Goal: Entertainment & Leisure: Browse casually

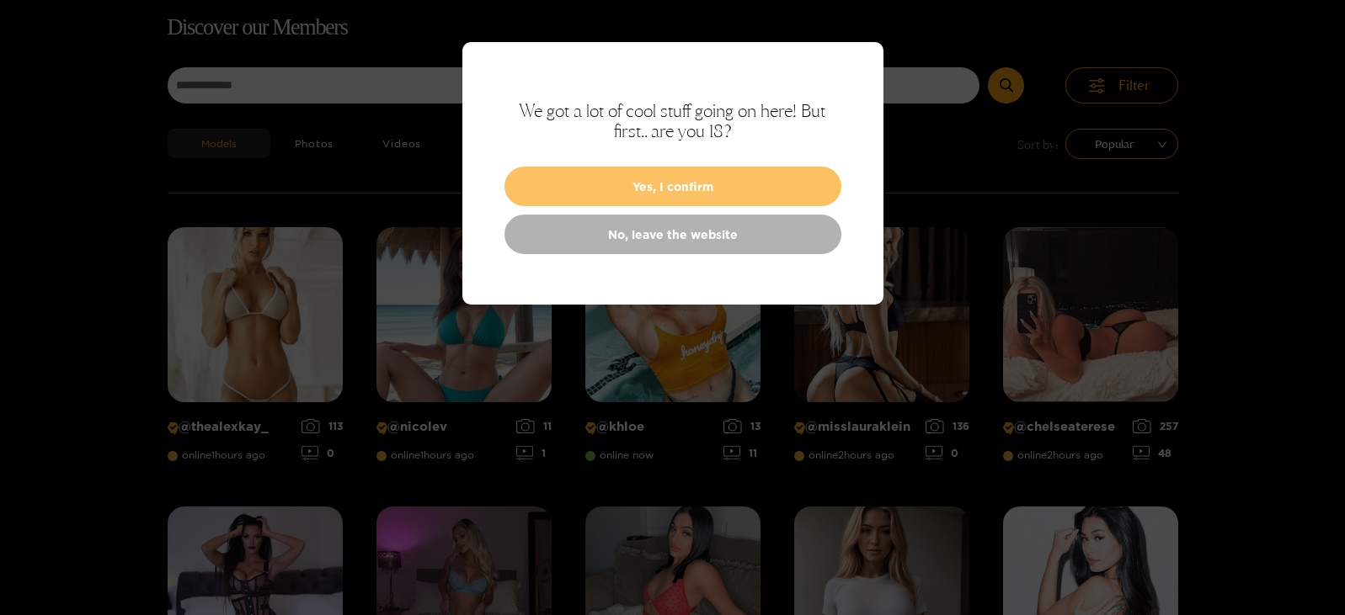
scroll to position [108, 0]
click at [620, 177] on button "Yes, I confirm" at bounding box center [672, 187] width 337 height 40
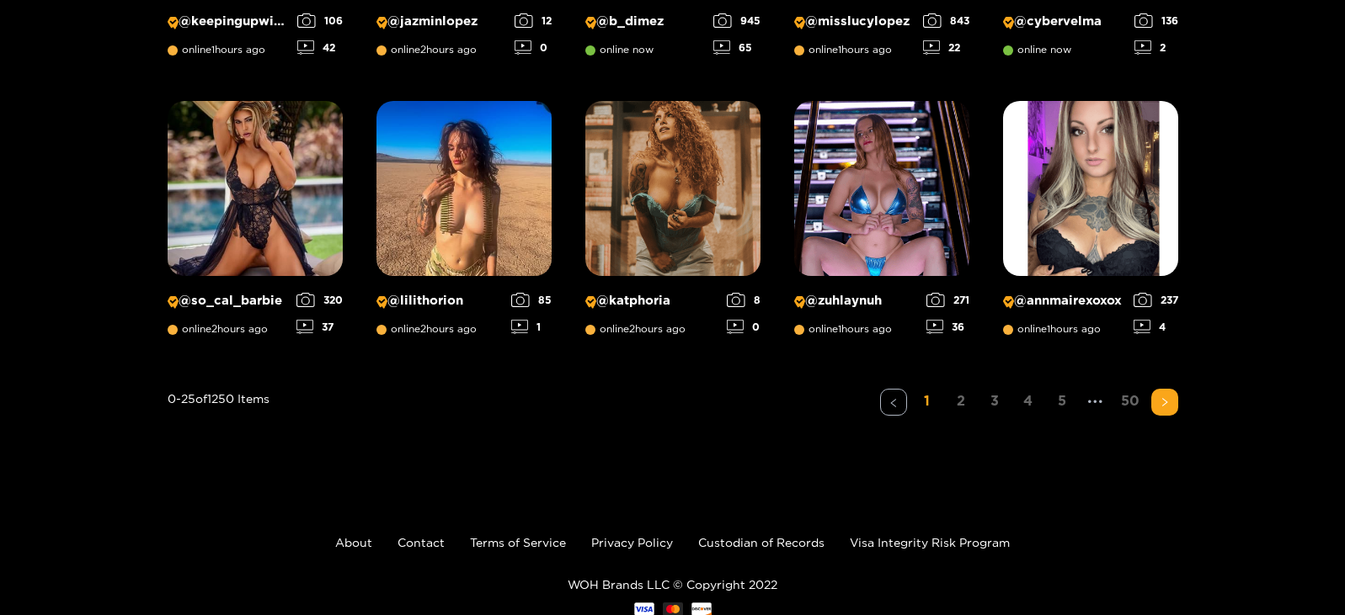
scroll to position [1351, 0]
click at [1164, 407] on button "button" at bounding box center [1164, 401] width 27 height 27
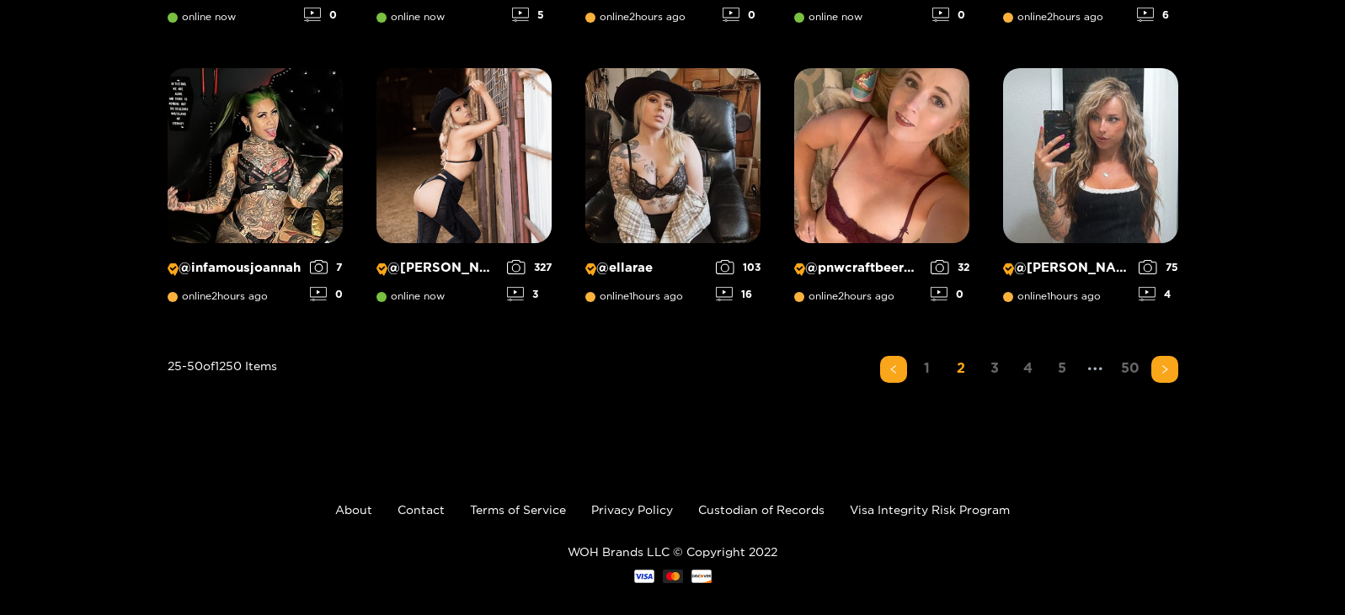
scroll to position [1402, 0]
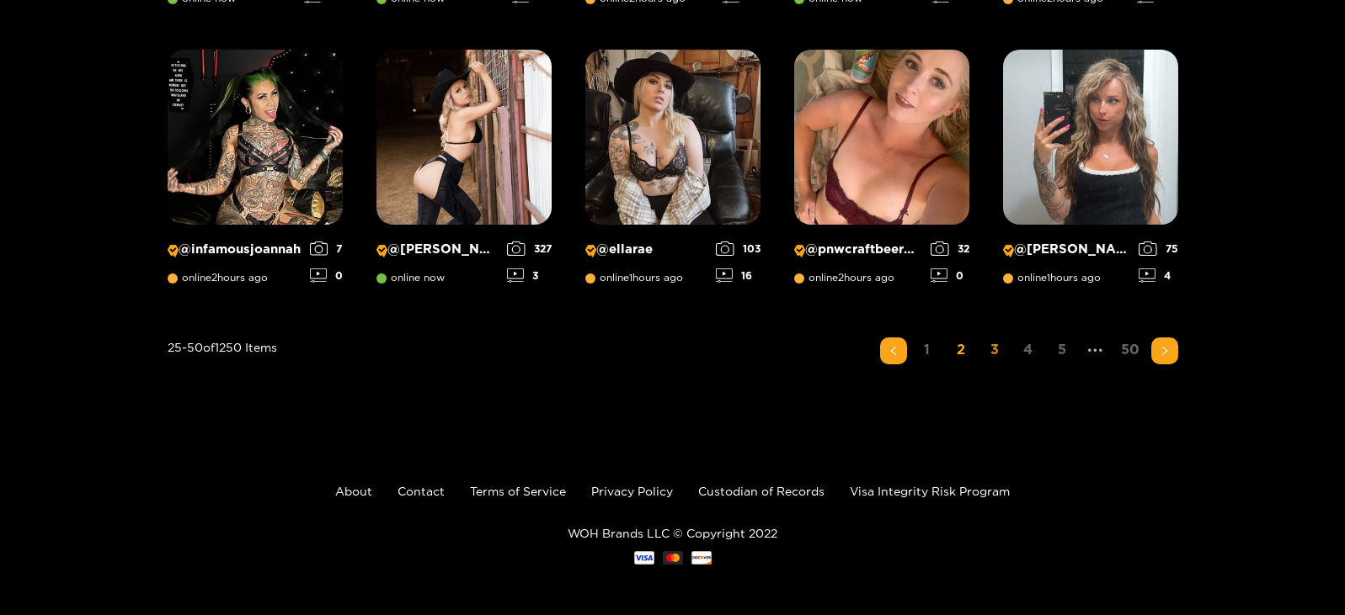
click at [999, 341] on link "3" at bounding box center [994, 350] width 27 height 24
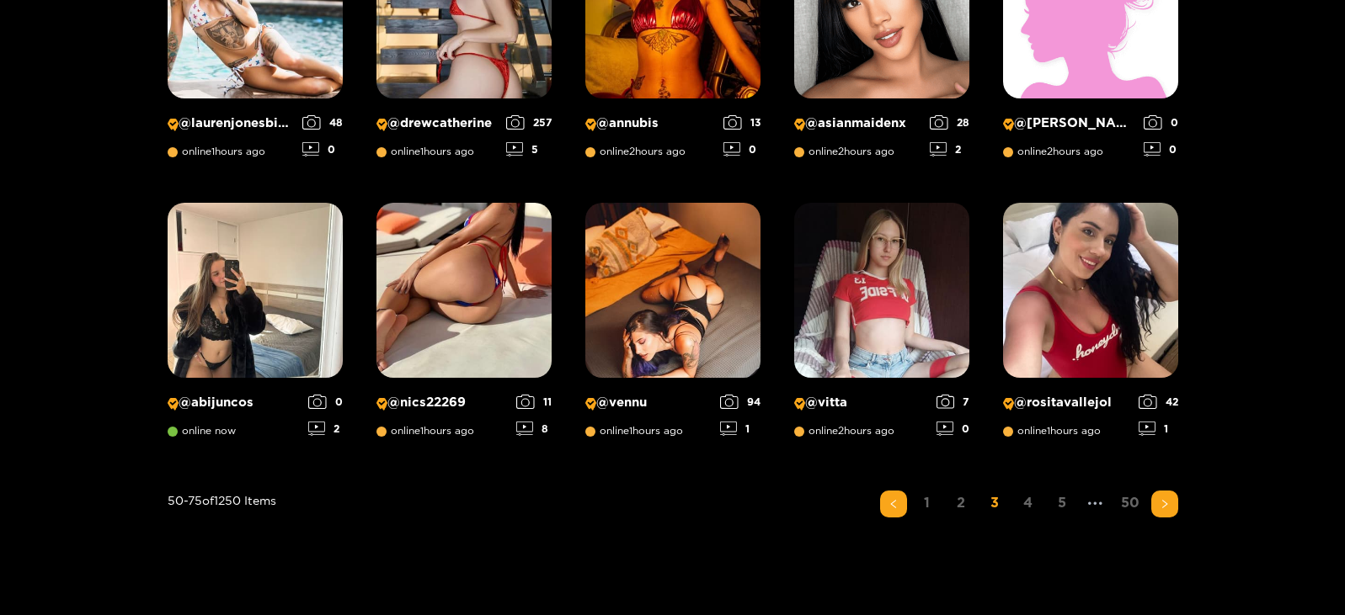
scroll to position [1249, 0]
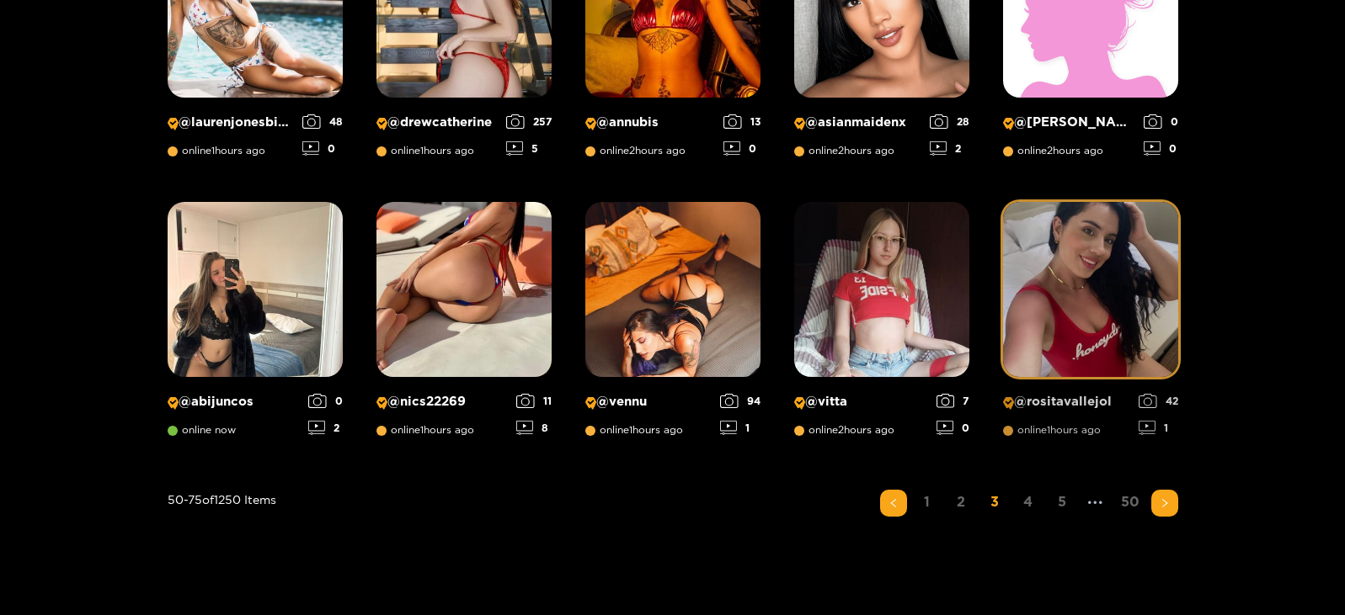
click at [1090, 360] on img at bounding box center [1090, 289] width 175 height 175
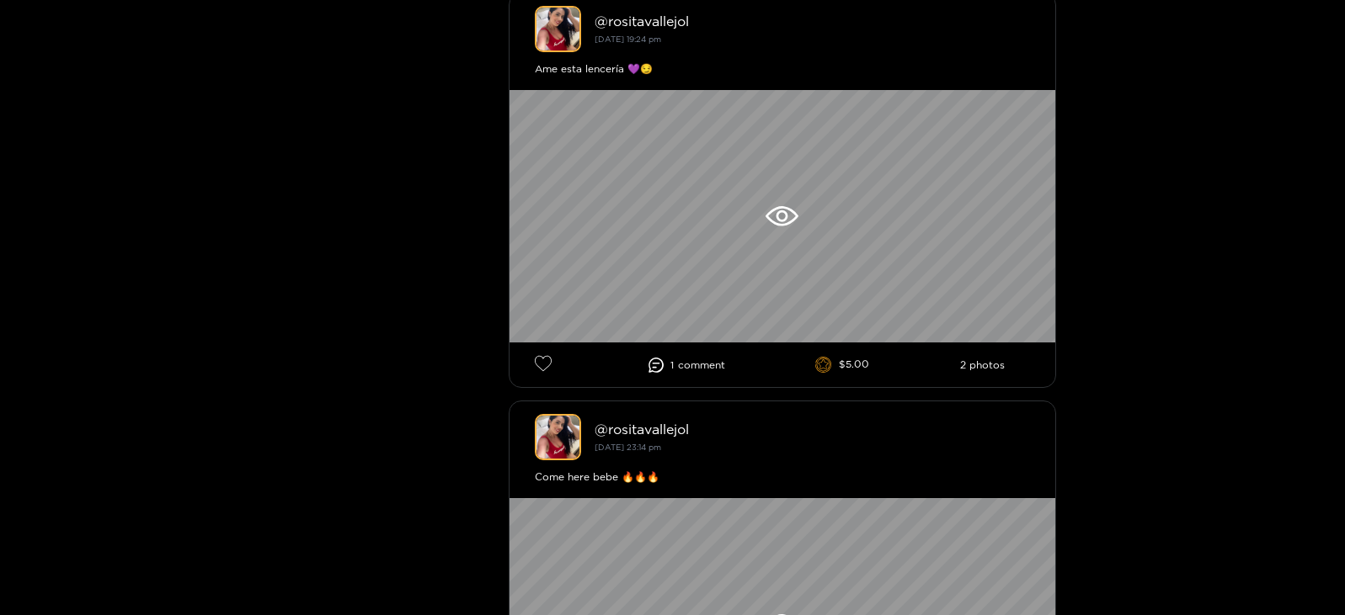
scroll to position [1745, 0]
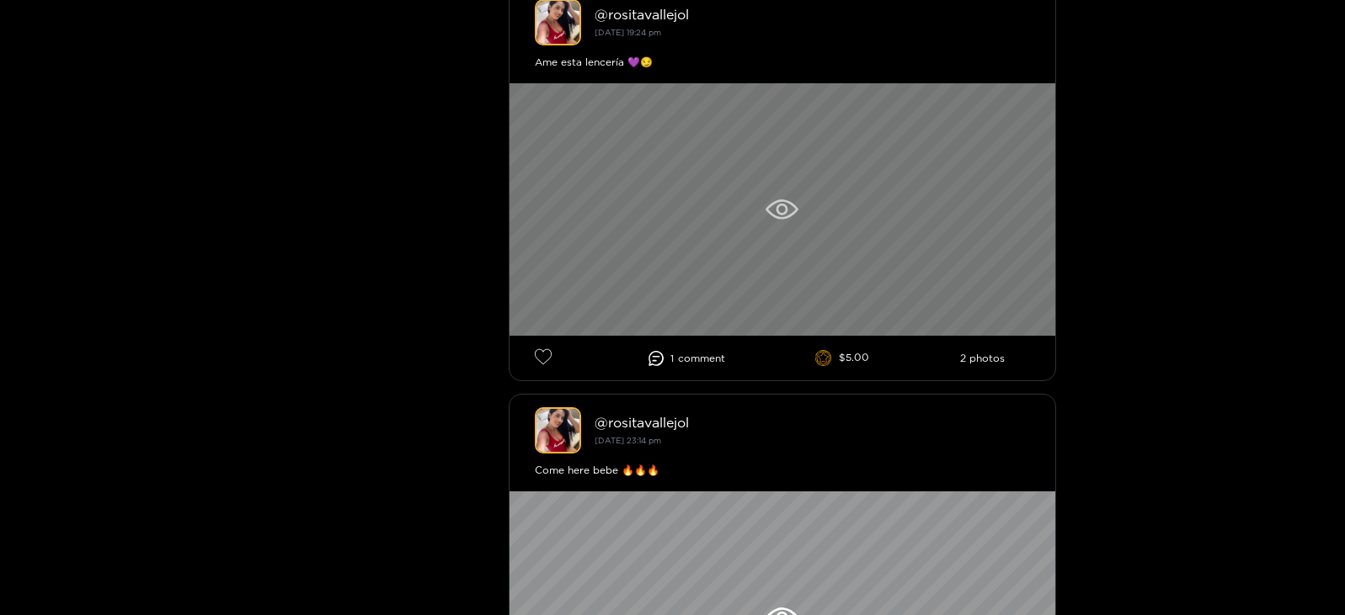
click at [732, 182] on div at bounding box center [782, 209] width 546 height 253
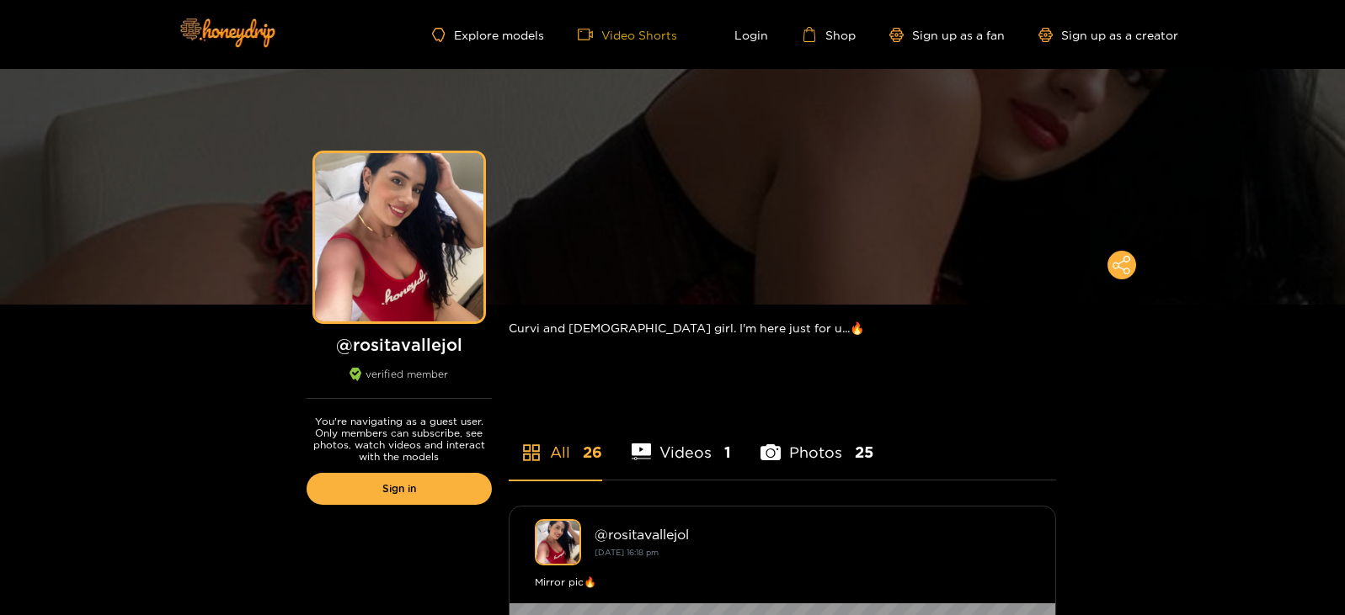
click at [667, 29] on link "Video Shorts" at bounding box center [627, 34] width 99 height 15
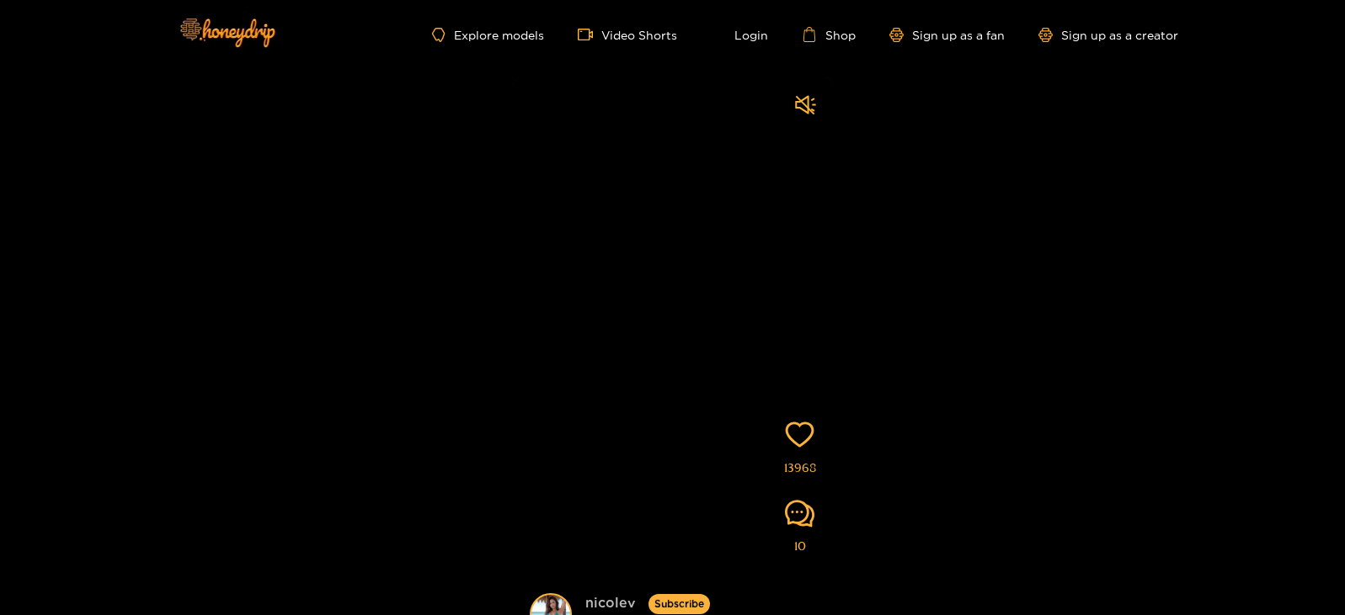
click at [592, 597] on link "nicolev" at bounding box center [610, 604] width 51 height 21
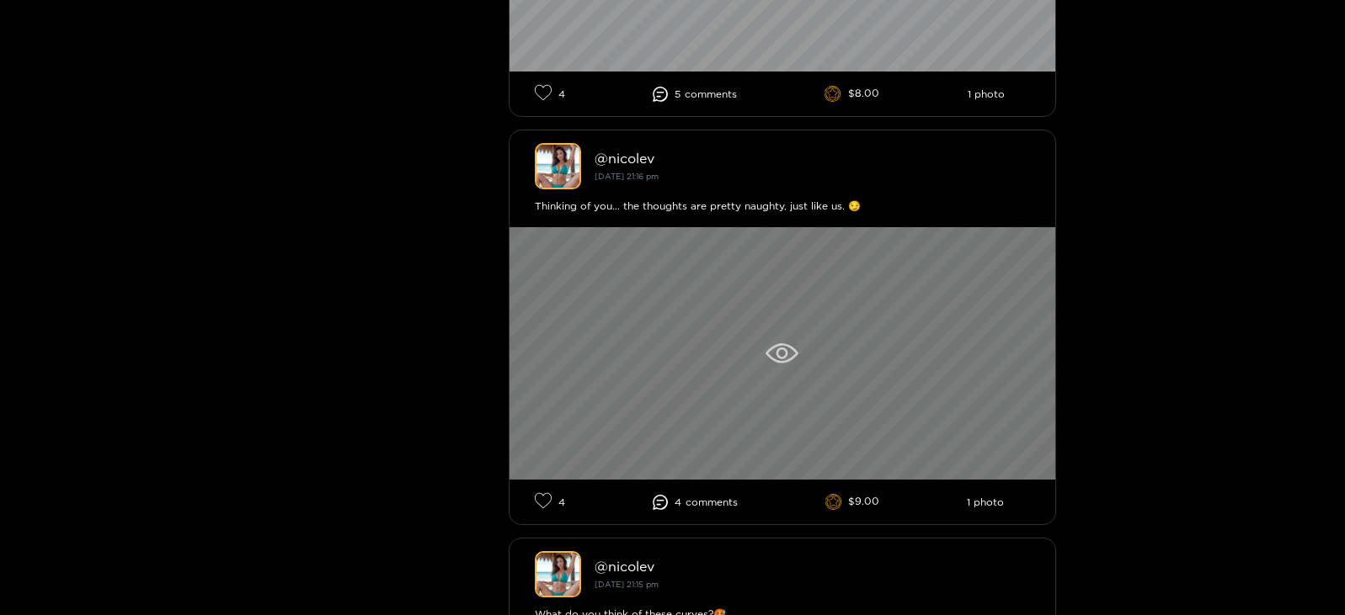
scroll to position [1214, 0]
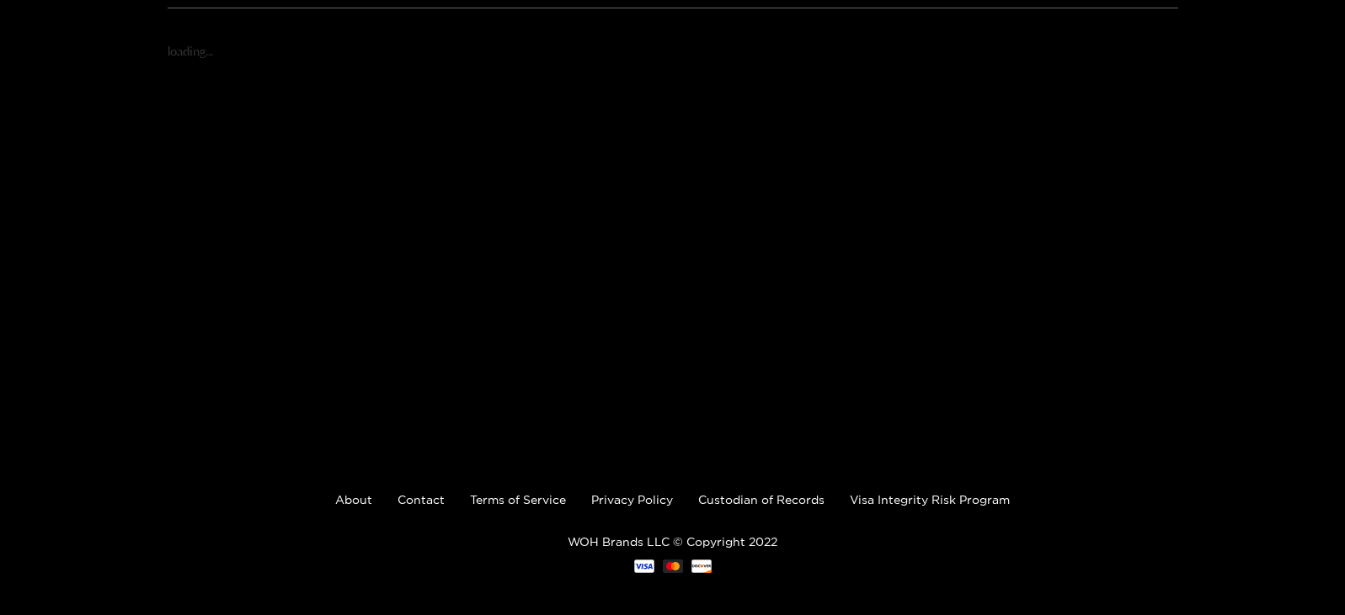
scroll to position [300, 0]
